Goal: Task Accomplishment & Management: Manage account settings

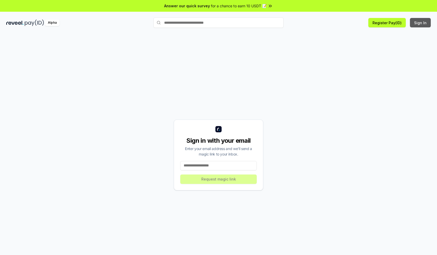
click at [421, 23] on button "Sign In" at bounding box center [420, 22] width 21 height 9
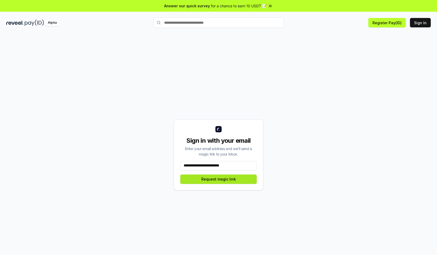
type input "**********"
click at [219, 179] on button "Request magic link" at bounding box center [218, 178] width 77 height 9
